Goal: Task Accomplishment & Management: Manage account settings

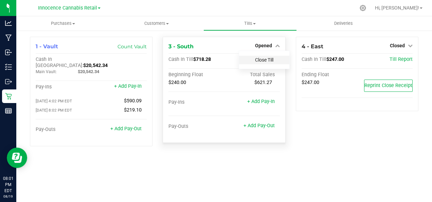
click at [272, 58] on link "Close Till" at bounding box center [264, 59] width 18 height 5
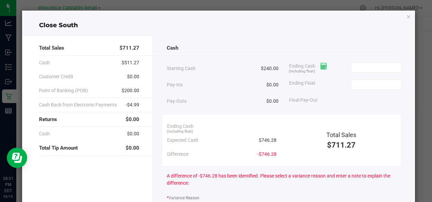
click at [321, 68] on icon at bounding box center [324, 66] width 6 height 5
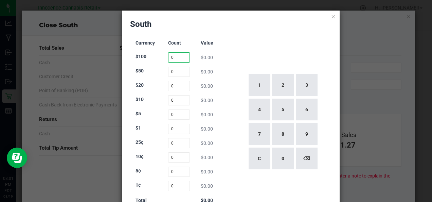
click at [180, 59] on input "0" at bounding box center [179, 57] width 22 height 10
type input "1"
click at [180, 73] on input "0" at bounding box center [179, 72] width 22 height 10
type input "1"
click at [256, 34] on div "South Currency Count Value $100 1 $100.00 $50 1 $0.00 $20 0 $0.00 $10 0 $0.00 $…" at bounding box center [231, 120] width 218 height 218
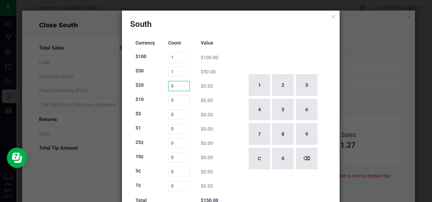
click at [179, 87] on input "0" at bounding box center [179, 86] width 22 height 10
type input "26"
click at [269, 46] on div "1 2 3 4 5 6 7 8 9 C 0 ⌫" at bounding box center [283, 122] width 98 height 174
click at [179, 100] on input "0" at bounding box center [179, 100] width 22 height 10
type input "2"
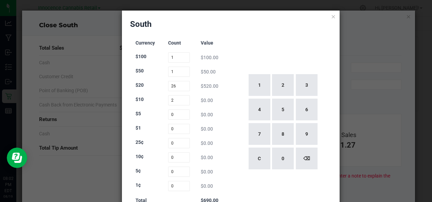
click at [250, 40] on div "1 2 3 4 5 6 7 8 9 C 0 ⌫" at bounding box center [283, 122] width 98 height 174
click at [177, 115] on input "0" at bounding box center [179, 114] width 22 height 10
type input "6"
click at [266, 42] on div "1 2 3 4 5 6 7 8 9 C 0 ⌫" at bounding box center [283, 122] width 98 height 174
click at [183, 129] on input "0" at bounding box center [179, 129] width 22 height 10
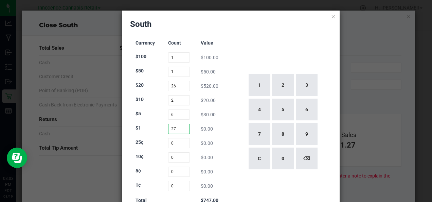
type input "27"
click at [288, 51] on div "1 2 3 4 5 6 7 8 9 C 0 ⌫" at bounding box center [283, 122] width 98 height 174
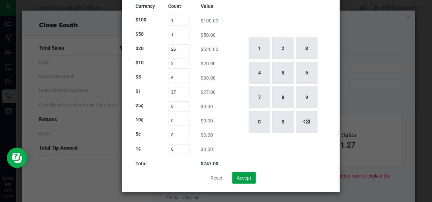
click at [247, 178] on button "Accept" at bounding box center [243, 178] width 23 height 12
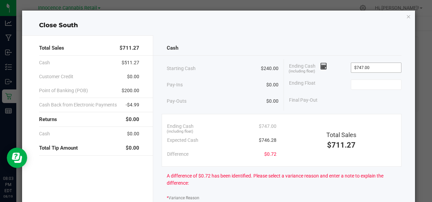
click at [373, 67] on input "$747.00" at bounding box center [376, 68] width 50 height 10
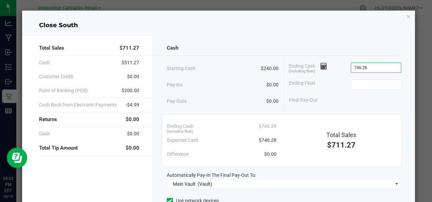
click at [353, 40] on div "Cash Starting Cash $240.00 Pay-Ins $0.00 Pay-Outs $0.00 Ending Cash (including …" at bounding box center [284, 151] width 262 height 233
type input "$746.28"
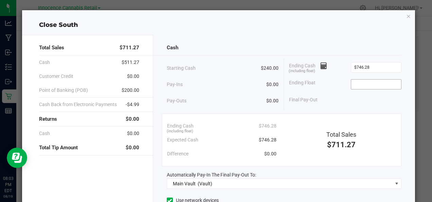
click at [372, 85] on input at bounding box center [376, 85] width 50 height 10
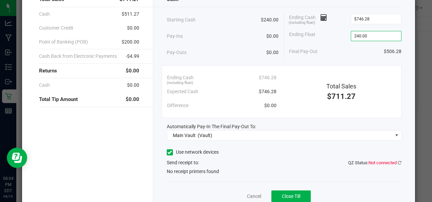
scroll to position [49, 0]
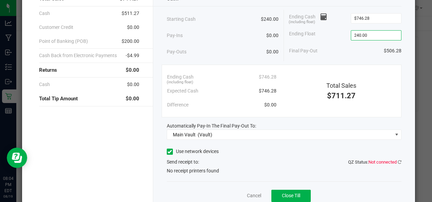
click at [298, 149] on div "Use network devices" at bounding box center [284, 151] width 235 height 10
type input "$240.00"
click at [296, 196] on span "Close Till" at bounding box center [291, 195] width 18 height 5
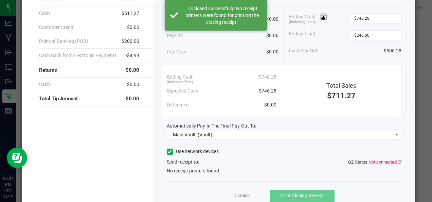
scroll to position [0, 0]
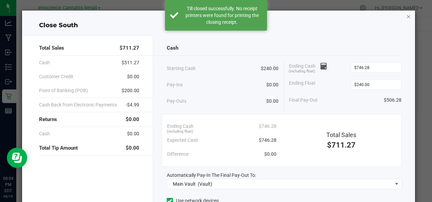
click at [407, 16] on icon "button" at bounding box center [409, 16] width 5 height 8
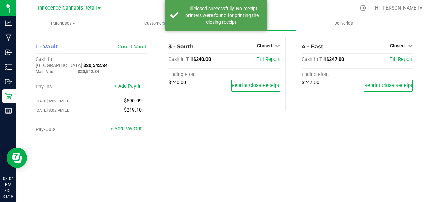
click at [306, 147] on div "1 - Vault Count Vault Cash In Vault: $20,542.34 Main Vault: $20,542.34 Pay-Ins …" at bounding box center [224, 94] width 416 height 128
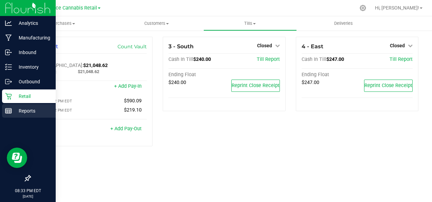
click at [10, 113] on rect at bounding box center [8, 110] width 6 height 5
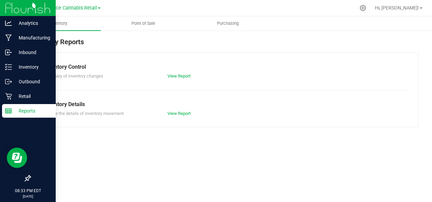
click at [28, 112] on p "Reports" at bounding box center [32, 111] width 41 height 8
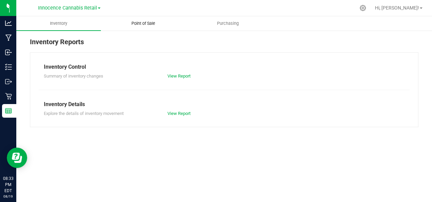
click at [146, 23] on span "Point of Sale" at bounding box center [143, 23] width 42 height 6
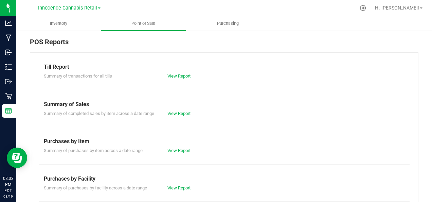
click at [183, 78] on link "View Report" at bounding box center [179, 75] width 23 height 5
